Goal: Information Seeking & Learning: Learn about a topic

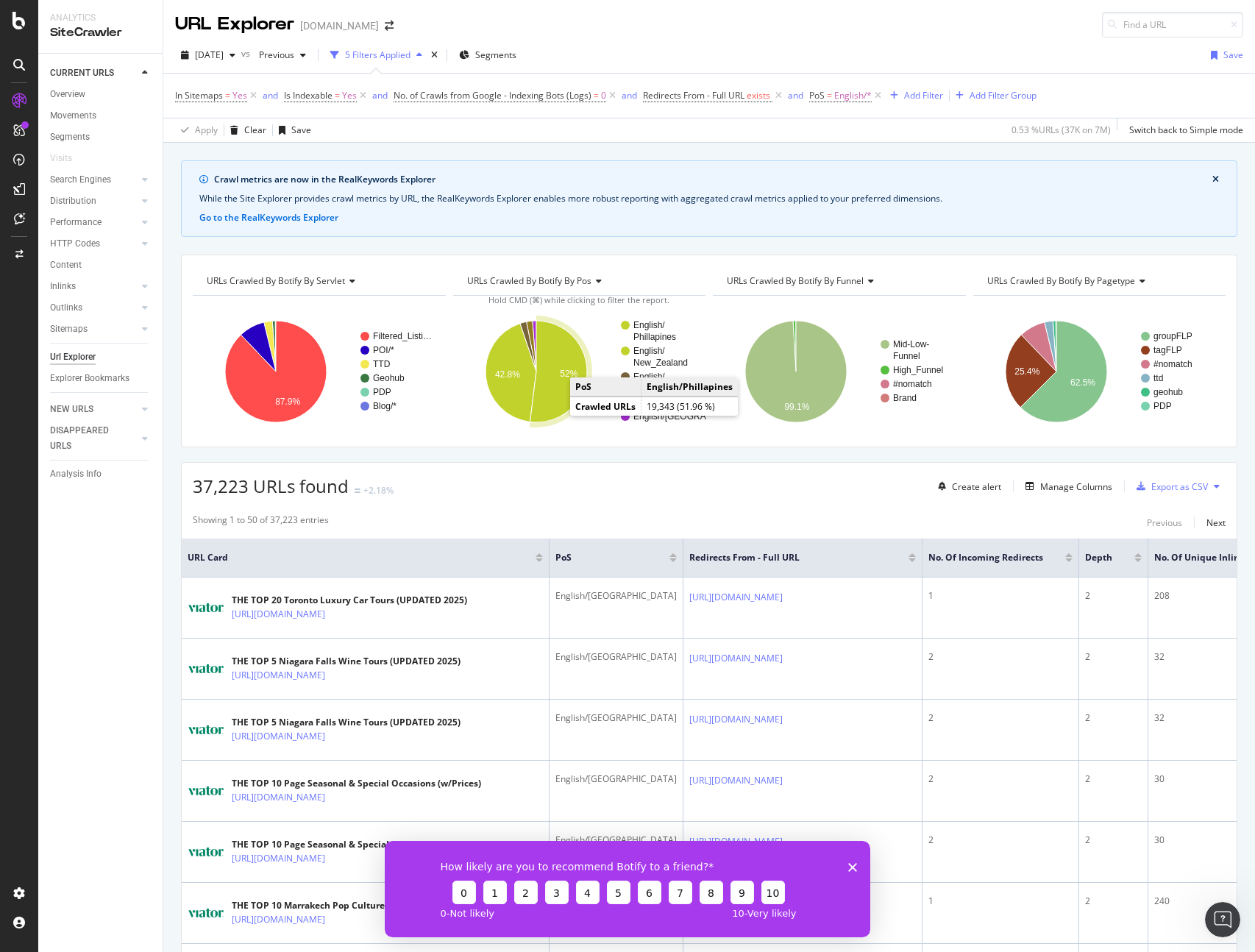
click at [551, 404] on icon "A chart." at bounding box center [558, 372] width 57 height 102
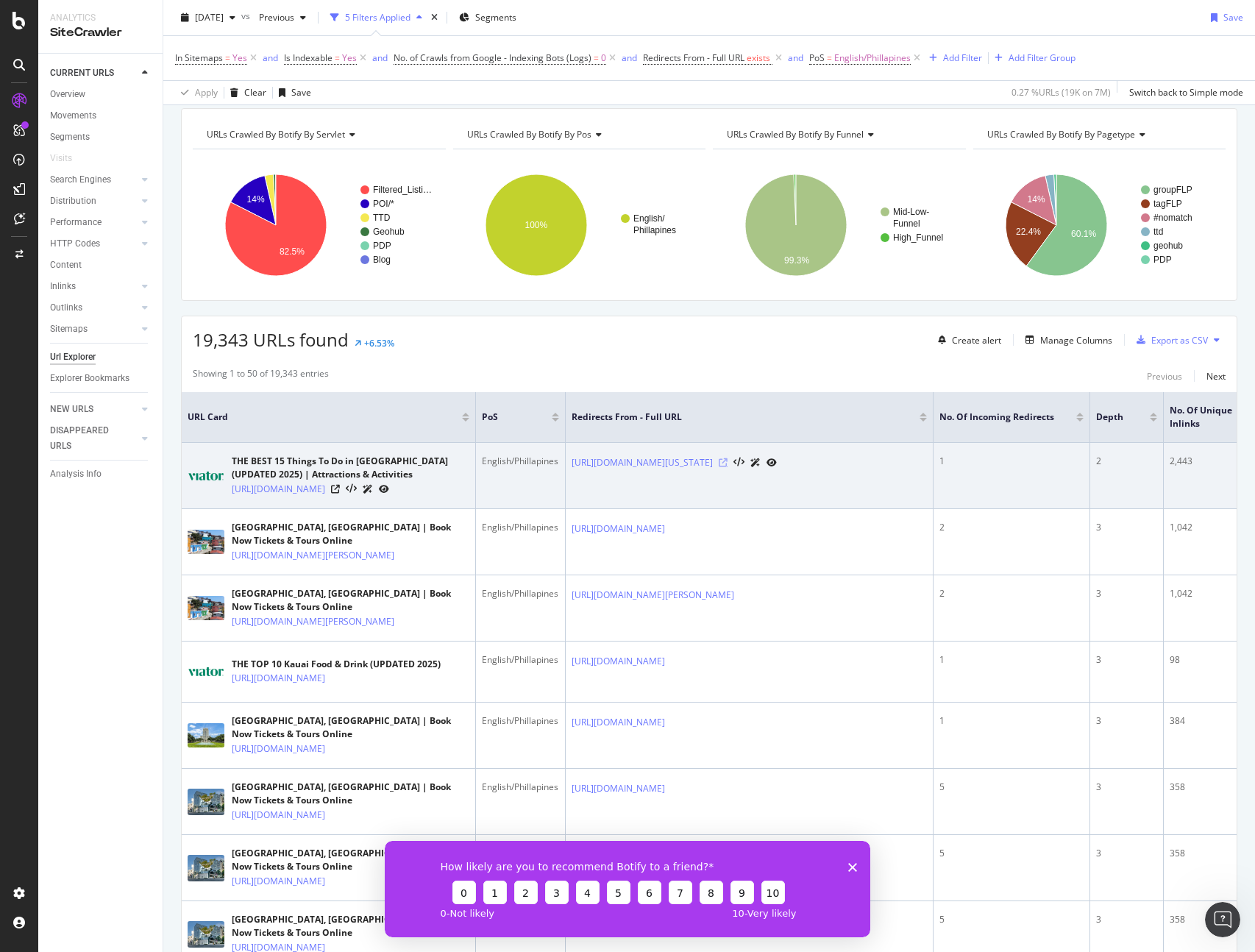
click at [728, 467] on icon at bounding box center [723, 463] width 8 height 8
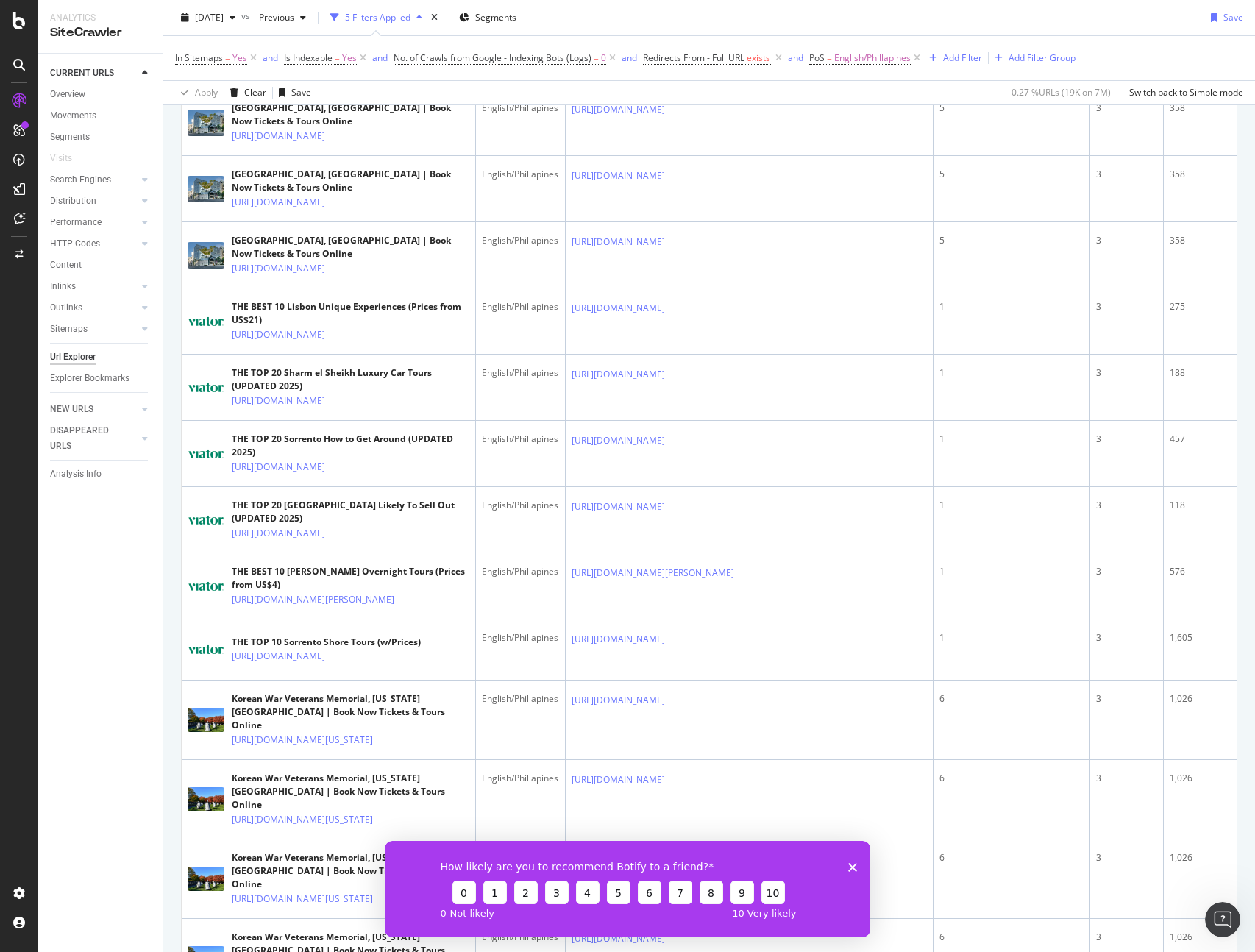
scroll to position [1083, 0]
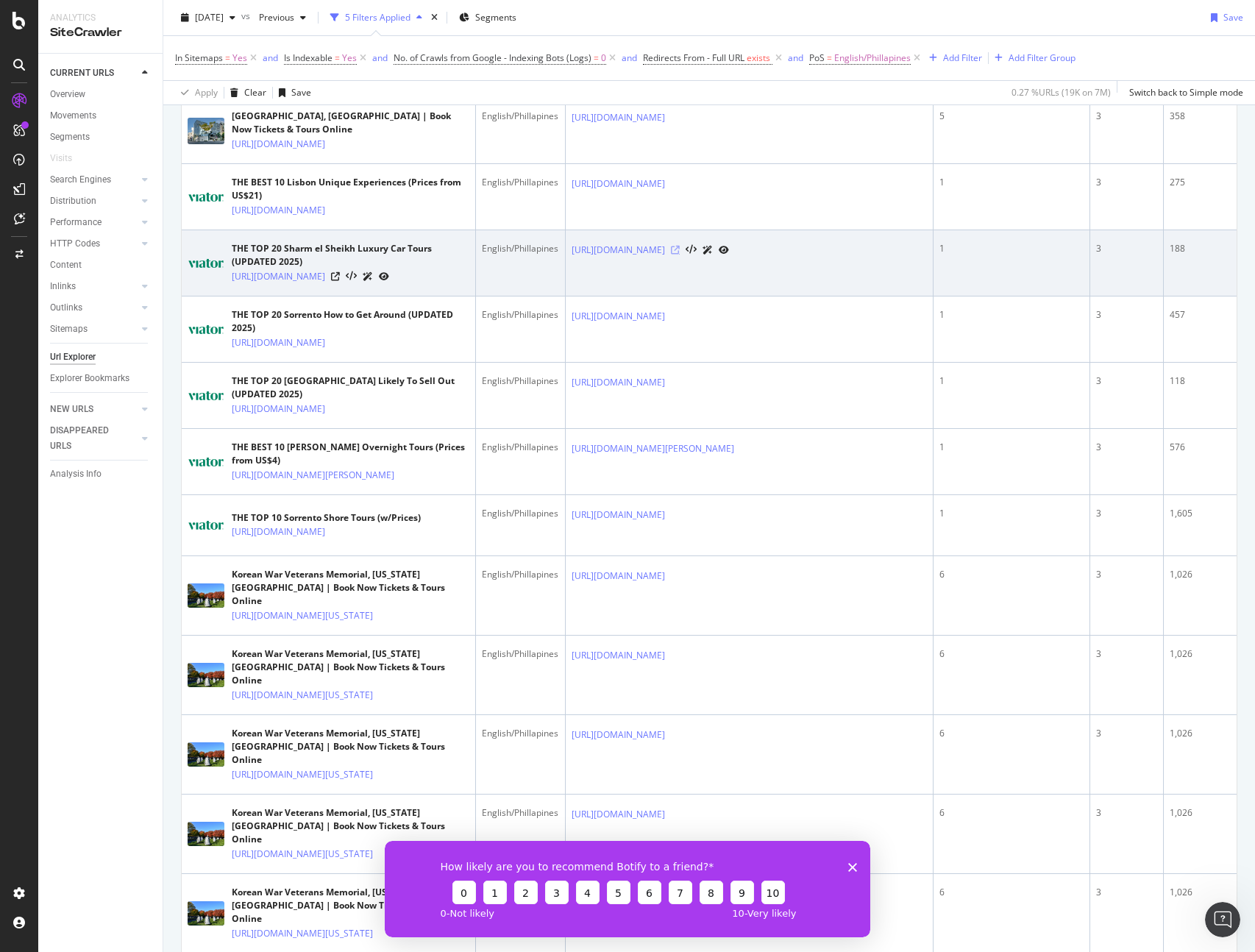
click at [680, 255] on icon at bounding box center [675, 249] width 8 height 8
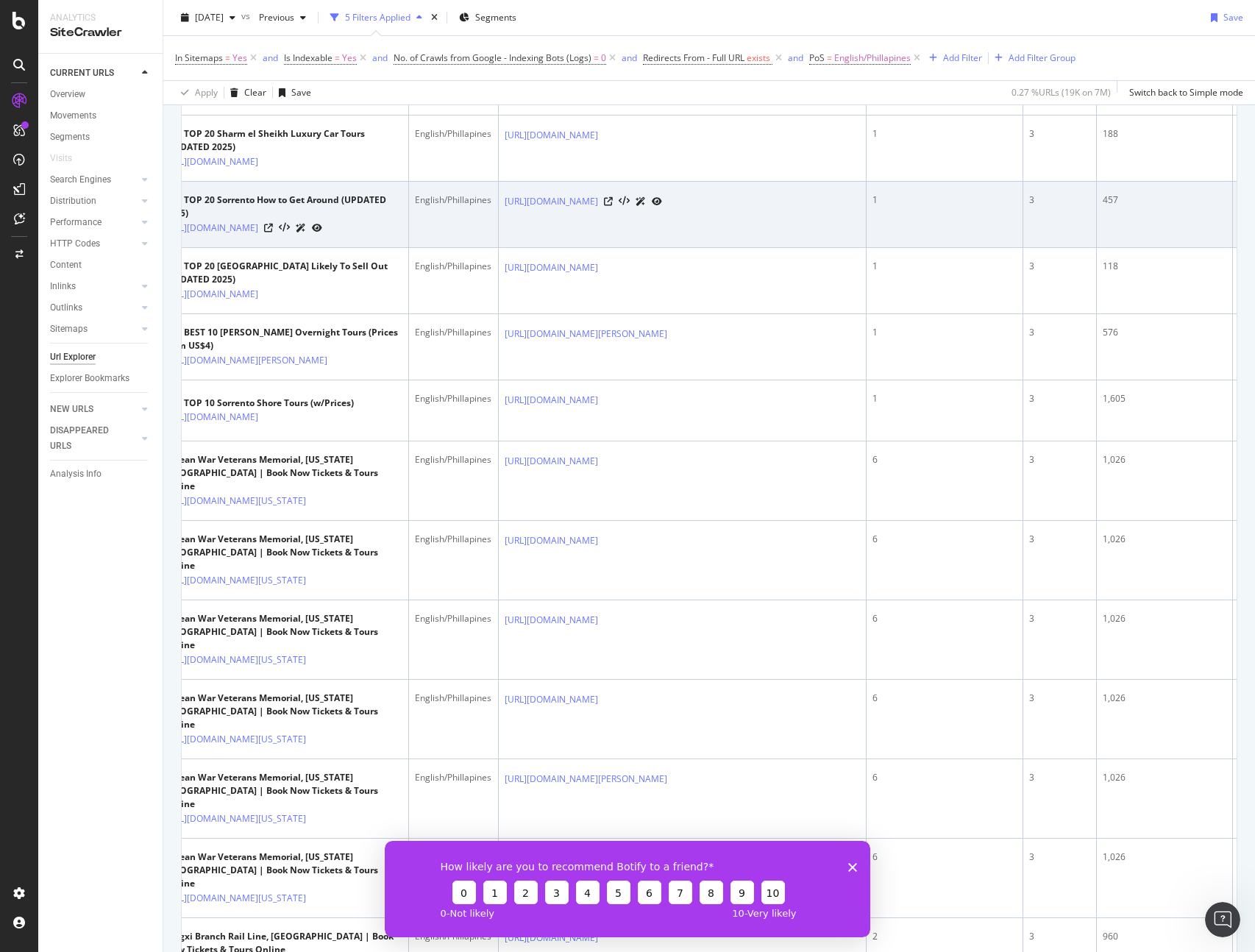
scroll to position [0, 68]
click at [612, 206] on icon at bounding box center [607, 201] width 8 height 8
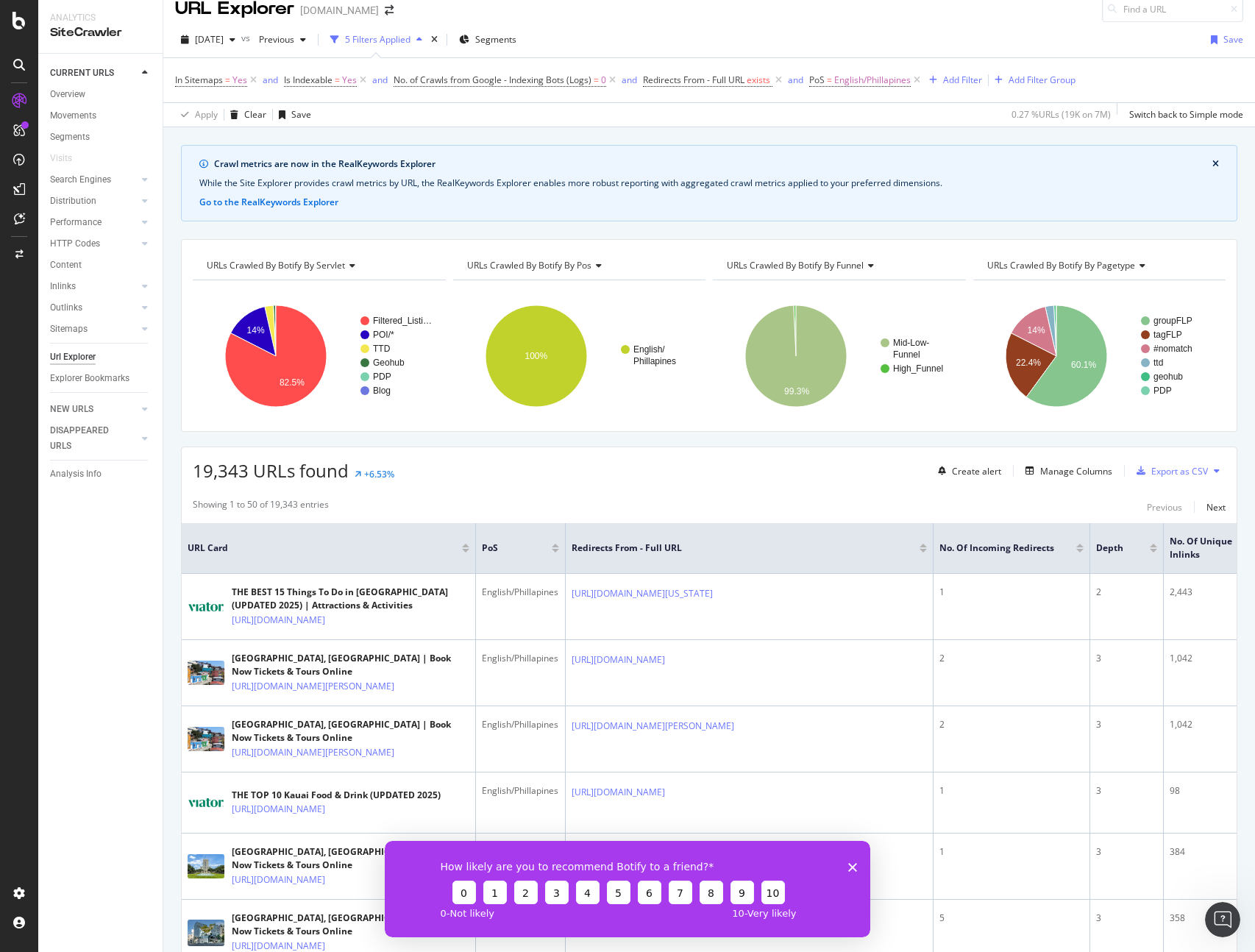
scroll to position [0, 0]
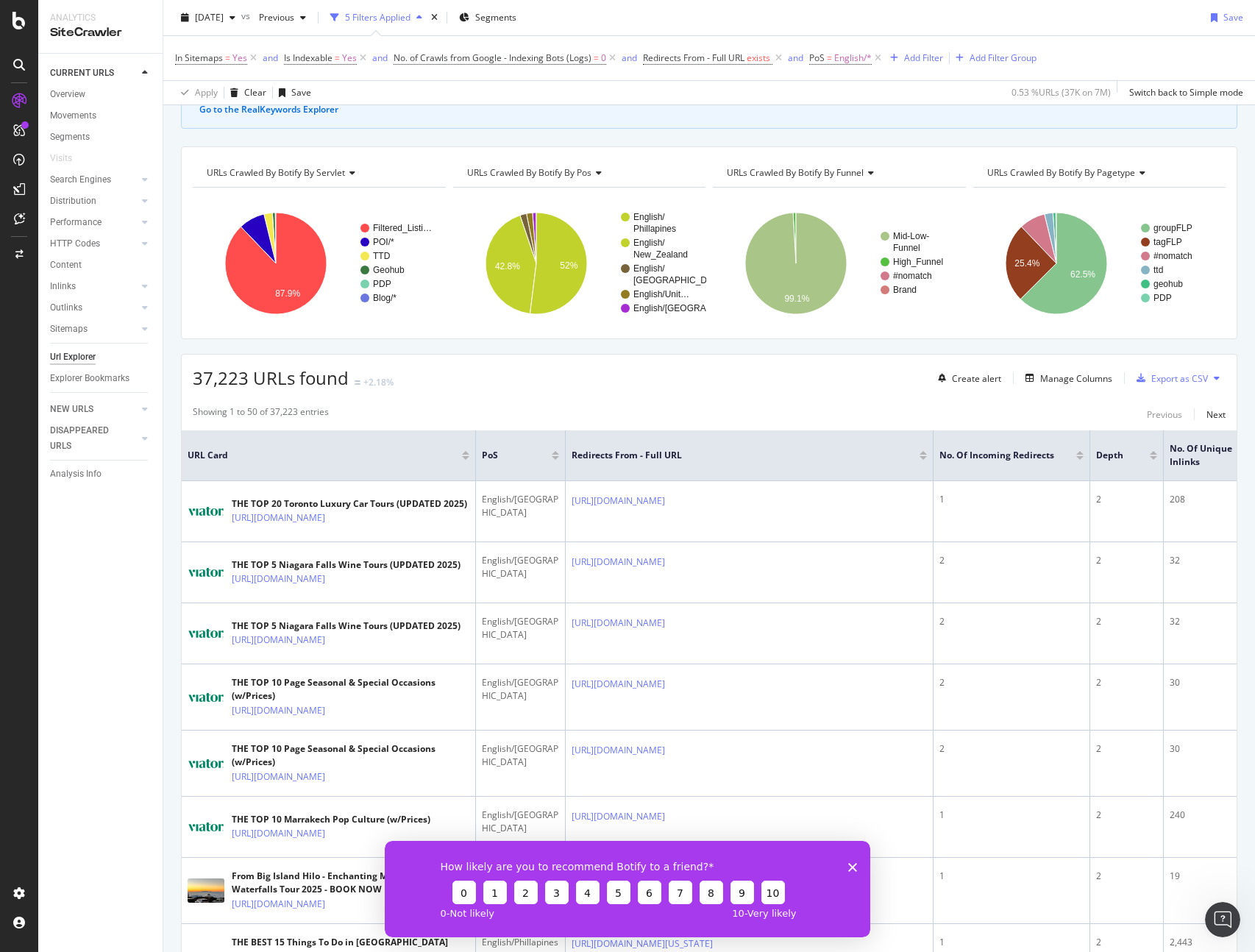
scroll to position [116, 0]
